Goal: Information Seeking & Learning: Learn about a topic

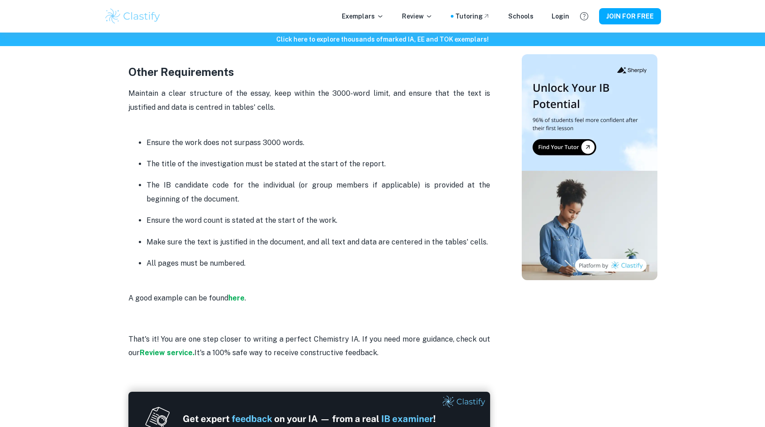
scroll to position [2293, 0]
click at [233, 303] on strong "here" at bounding box center [236, 298] width 16 height 9
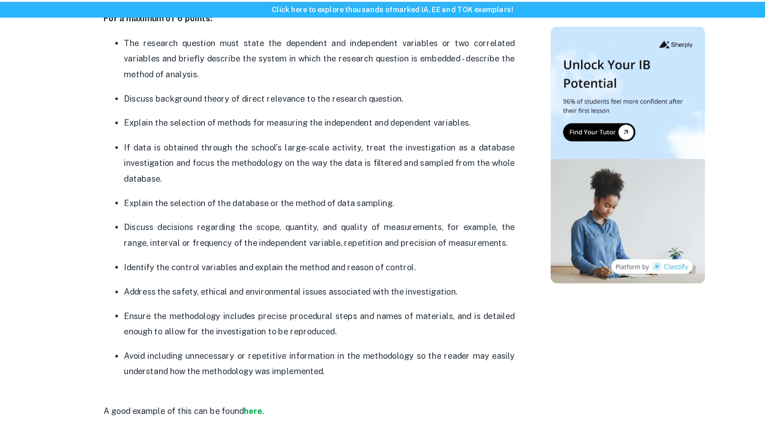
scroll to position [674, 0]
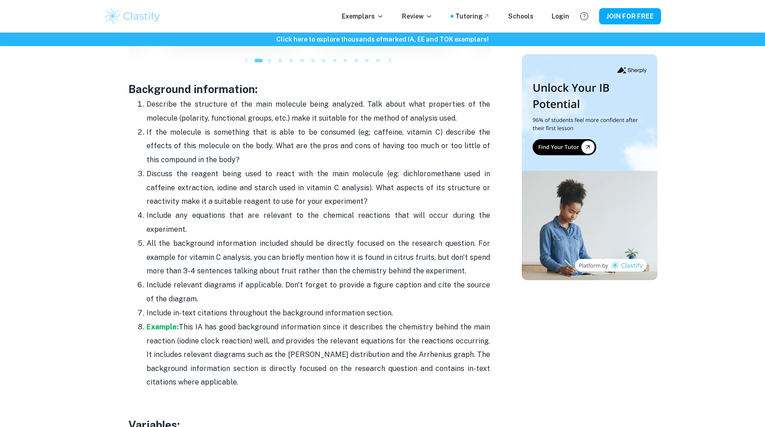
scroll to position [1192, 0]
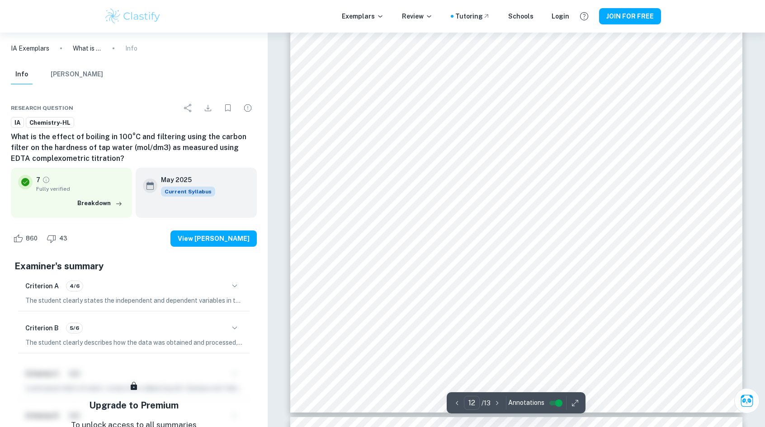
scroll to position [7561, 0]
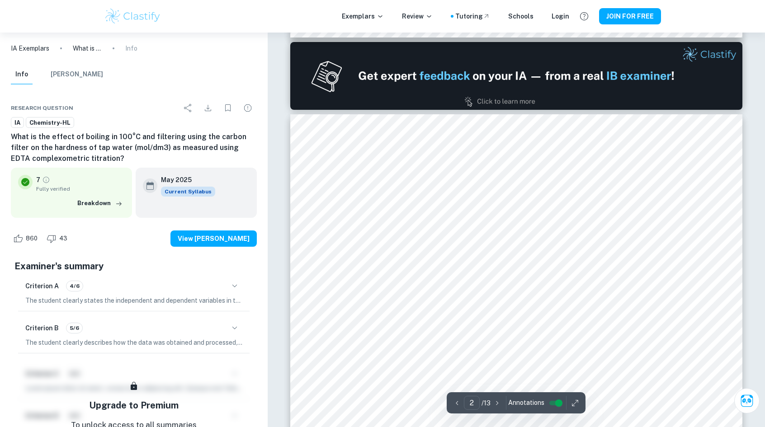
type input "1"
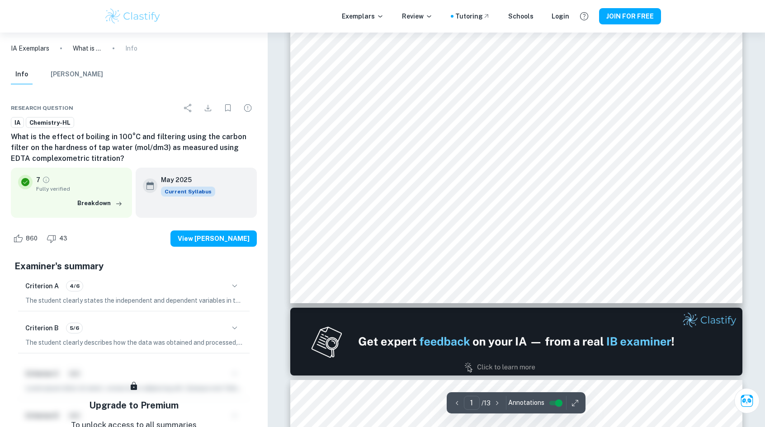
scroll to position [212, 0]
